Goal: Transaction & Acquisition: Purchase product/service

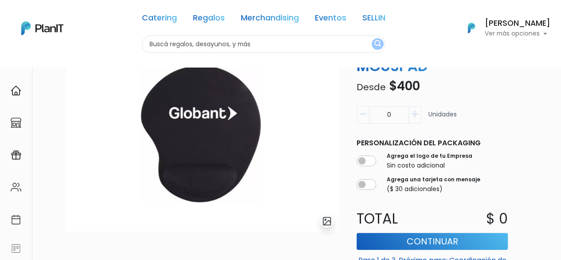
scroll to position [49, 0]
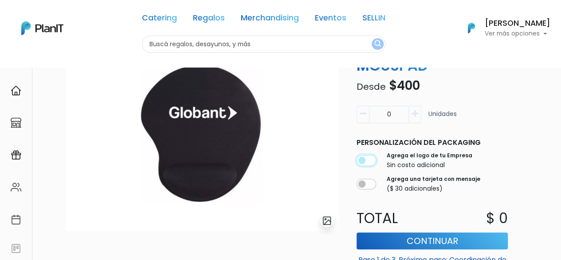
click at [371, 159] on input "checkbox" at bounding box center [367, 160] width 20 height 11
checkbox input "true"
click at [415, 110] on icon "button" at bounding box center [415, 114] width 7 height 8
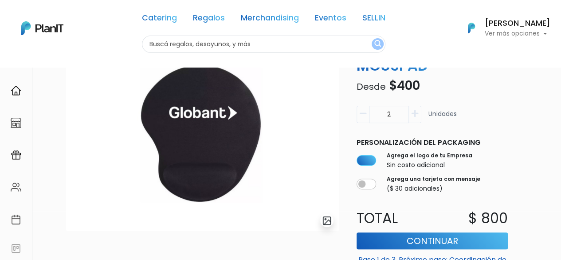
type input "3"
